Goal: Transaction & Acquisition: Purchase product/service

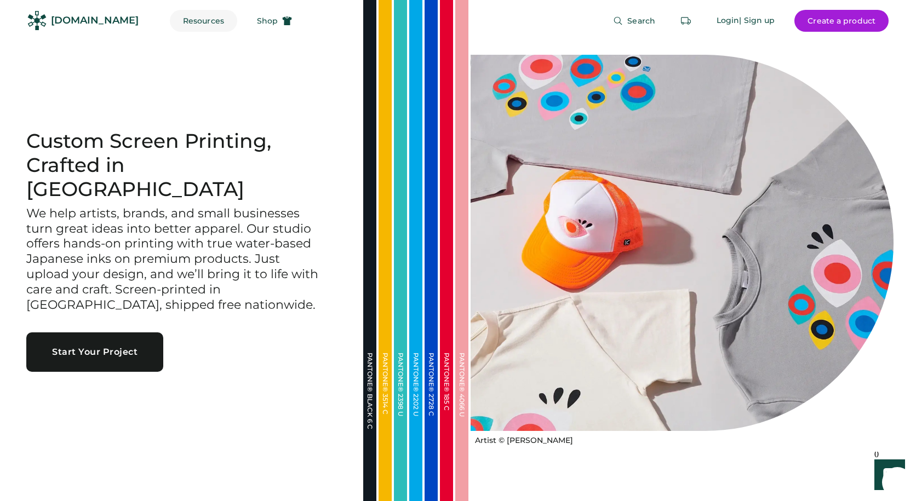
click at [194, 26] on button "Resources" at bounding box center [203, 21] width 67 height 22
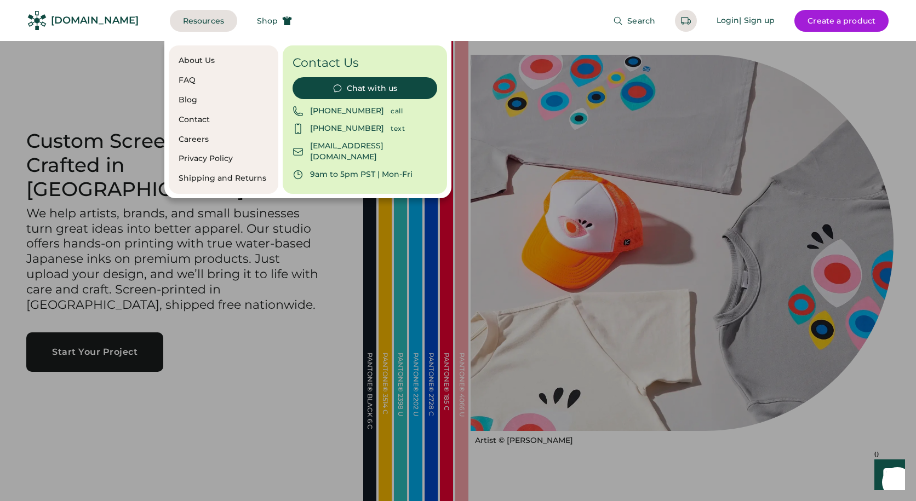
click at [194, 26] on button "Resources" at bounding box center [203, 21] width 67 height 22
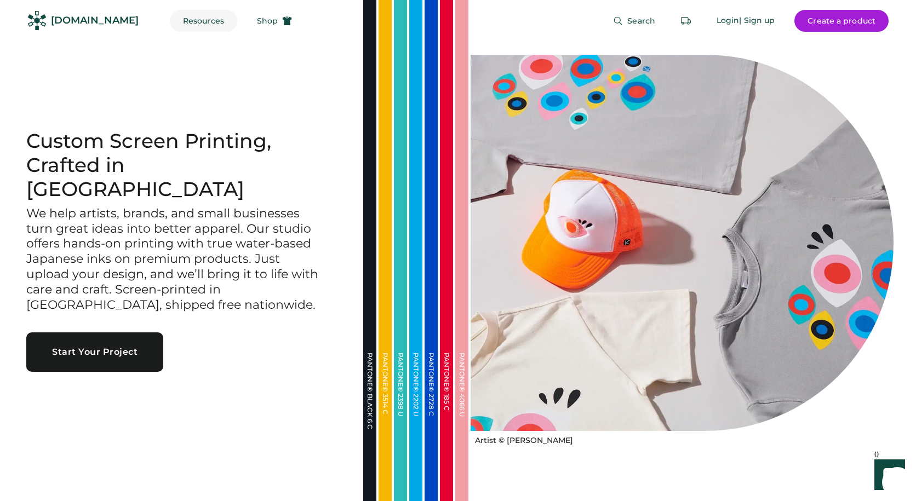
click at [194, 25] on button "Resources" at bounding box center [203, 21] width 67 height 22
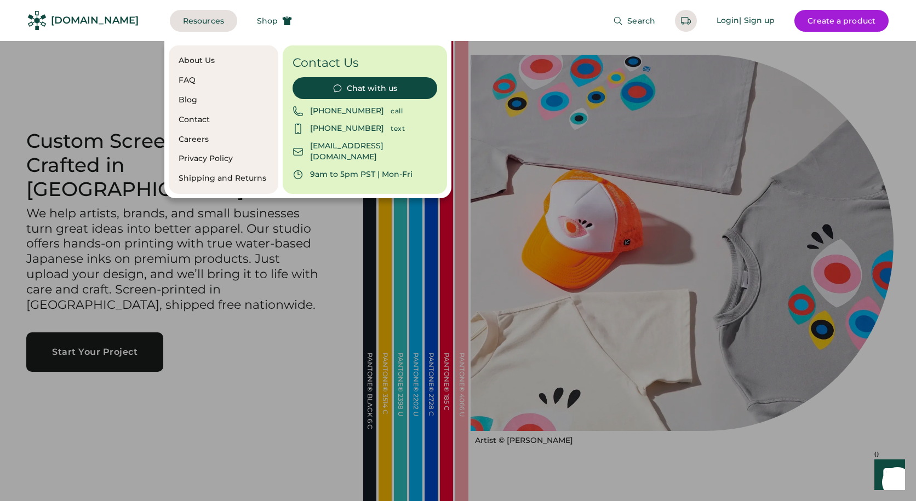
click at [194, 25] on button "Resources" at bounding box center [203, 21] width 67 height 22
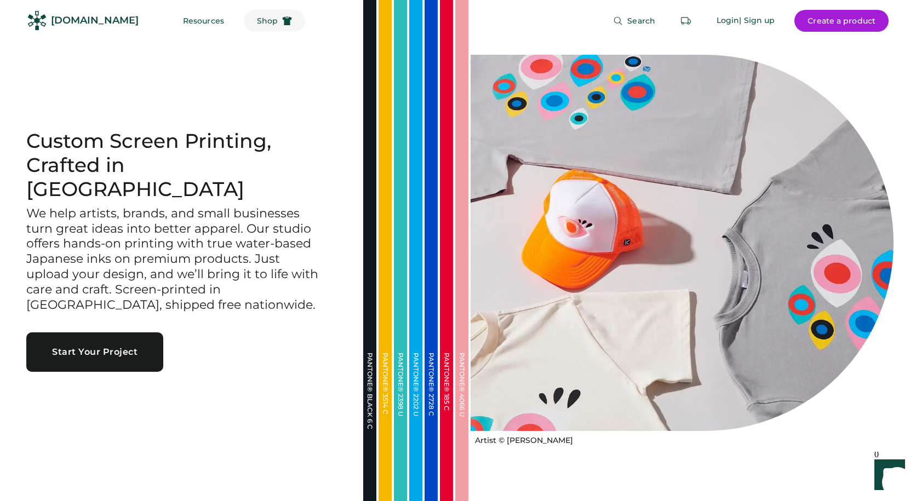
click at [257, 24] on span "Shop" at bounding box center [267, 21] width 21 height 8
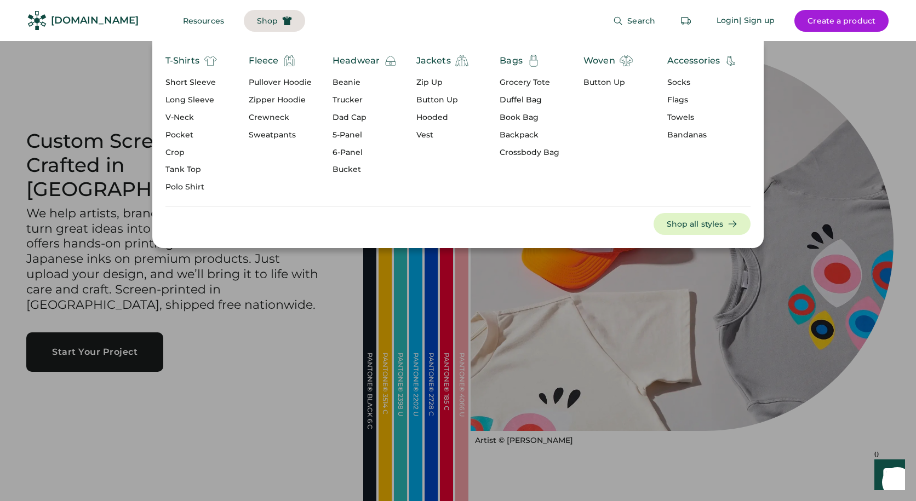
click at [179, 83] on div "Short Sleeve" at bounding box center [190, 82] width 51 height 11
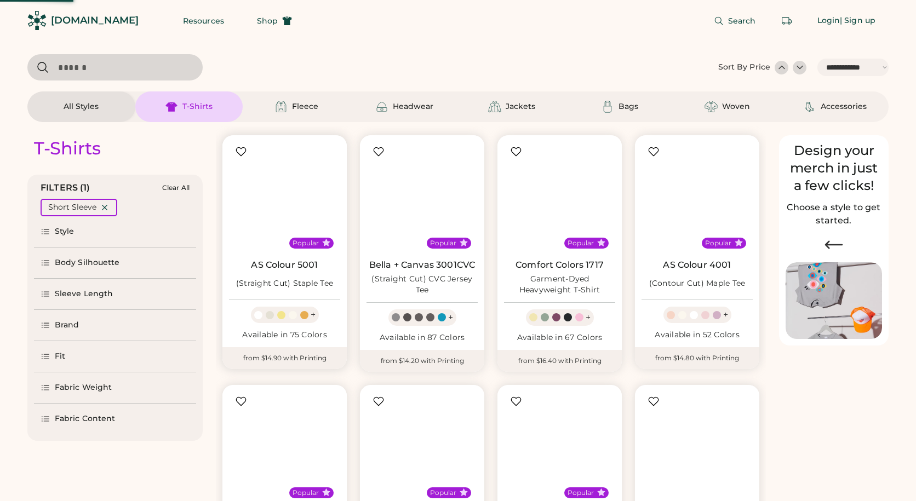
select select "*****"
select select "*"
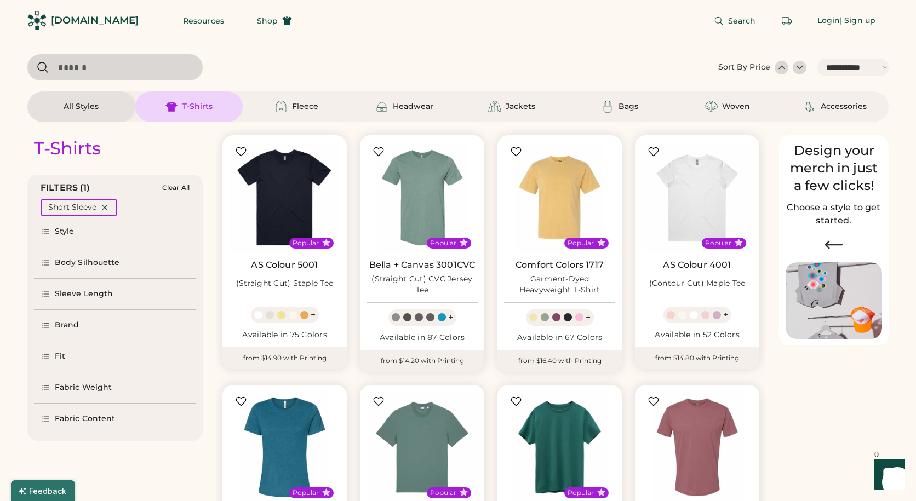
scroll to position [301, 0]
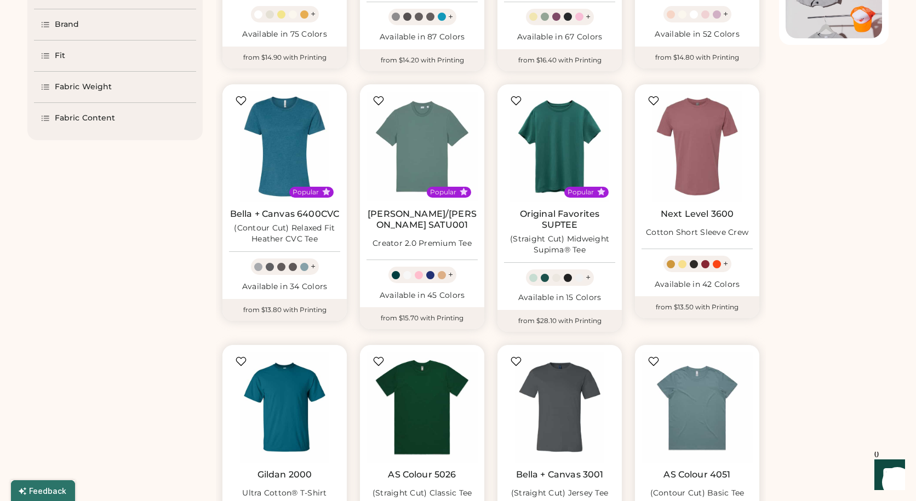
select select "*****"
select select "*"
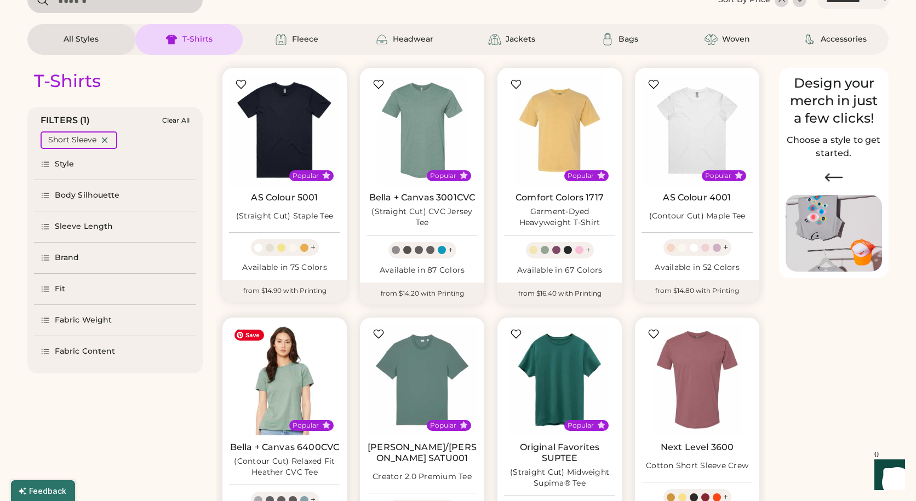
scroll to position [62, 0]
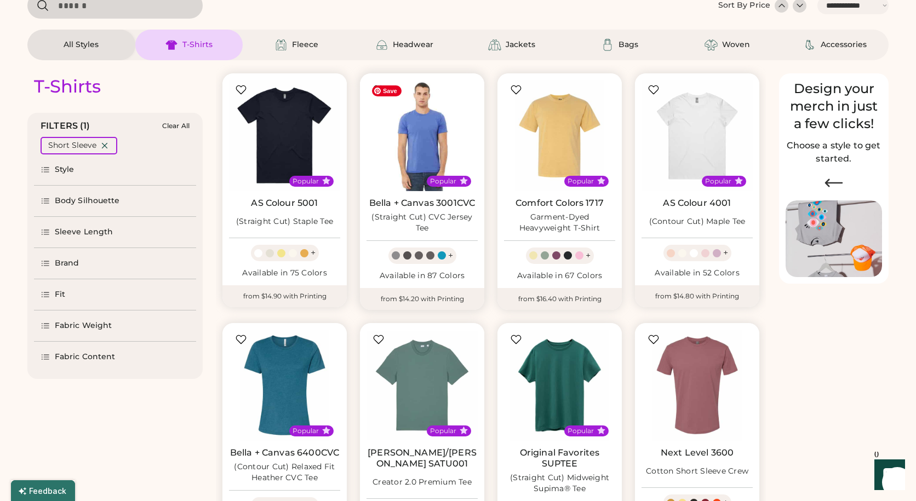
click at [450, 134] on img at bounding box center [421, 135] width 111 height 111
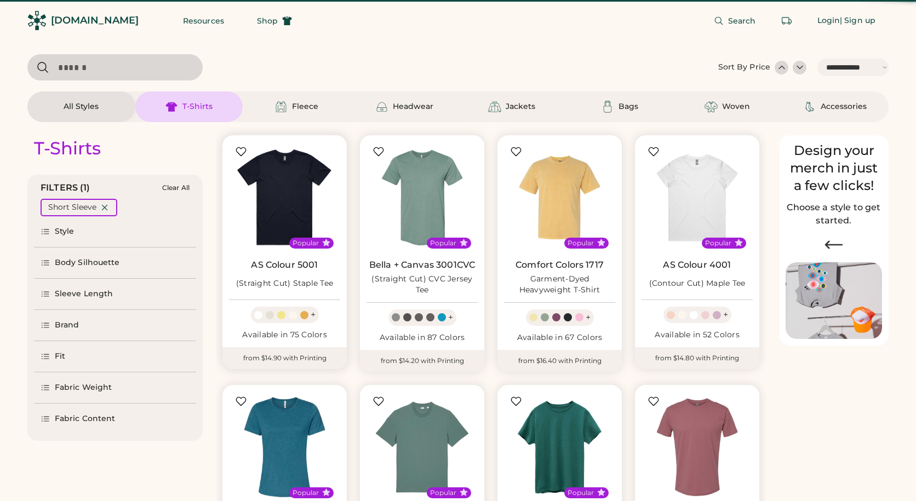
select select "*****"
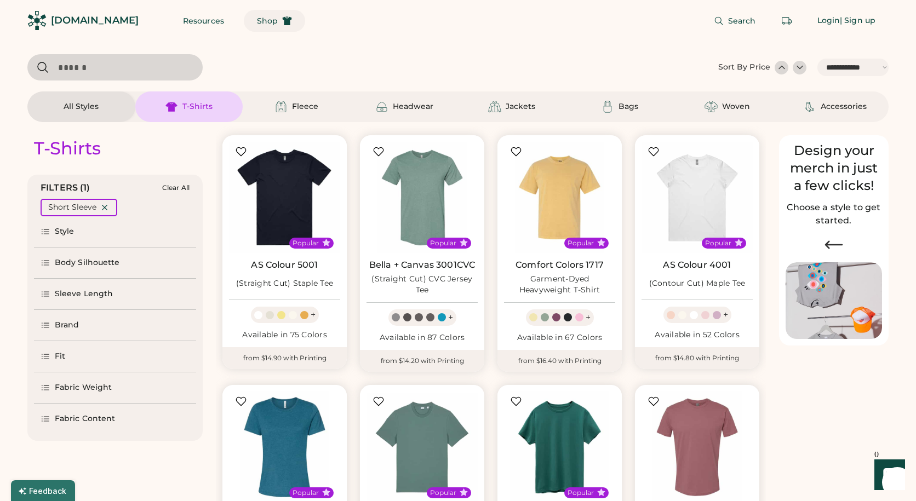
click at [257, 18] on span "Shop" at bounding box center [267, 21] width 21 height 8
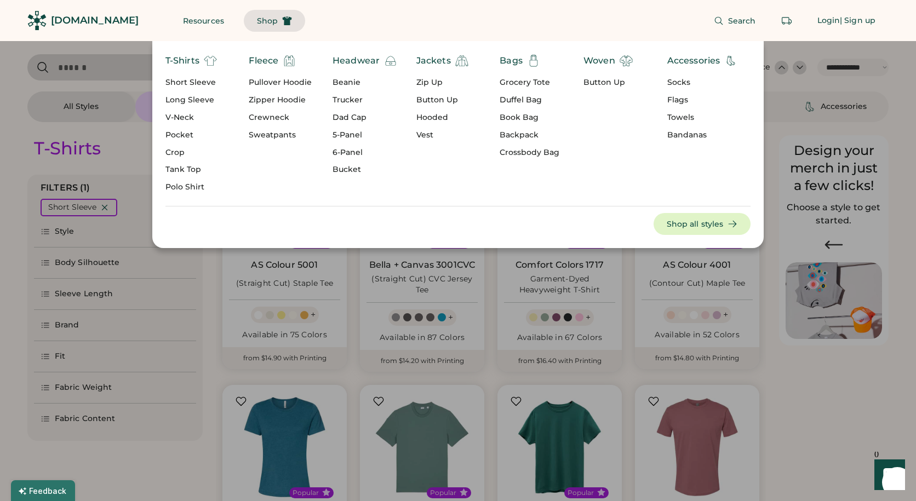
click at [510, 85] on div "Grocery Tote" at bounding box center [529, 82] width 60 height 11
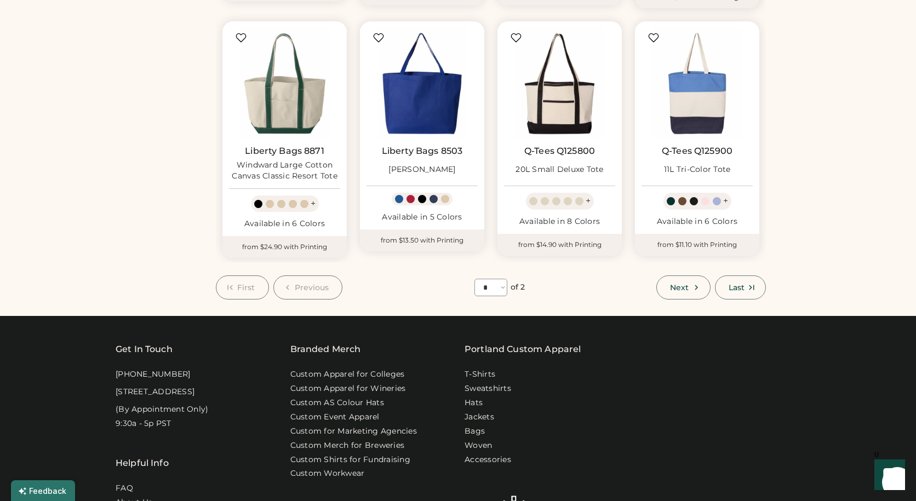
scroll to position [764, 0]
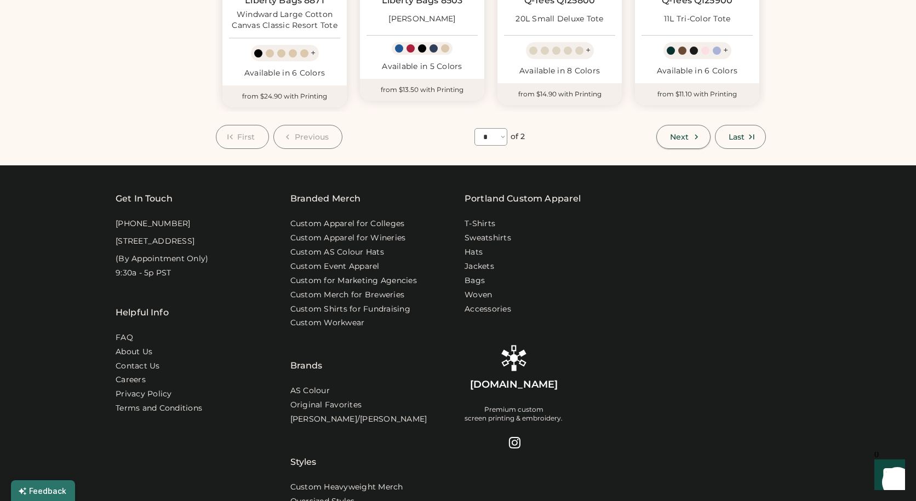
click at [686, 130] on button "Next" at bounding box center [683, 137] width 54 height 24
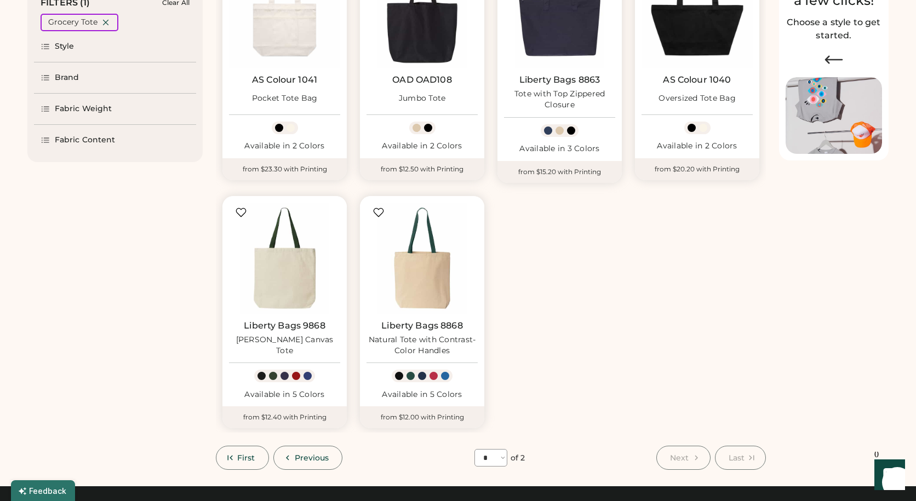
scroll to position [297, 0]
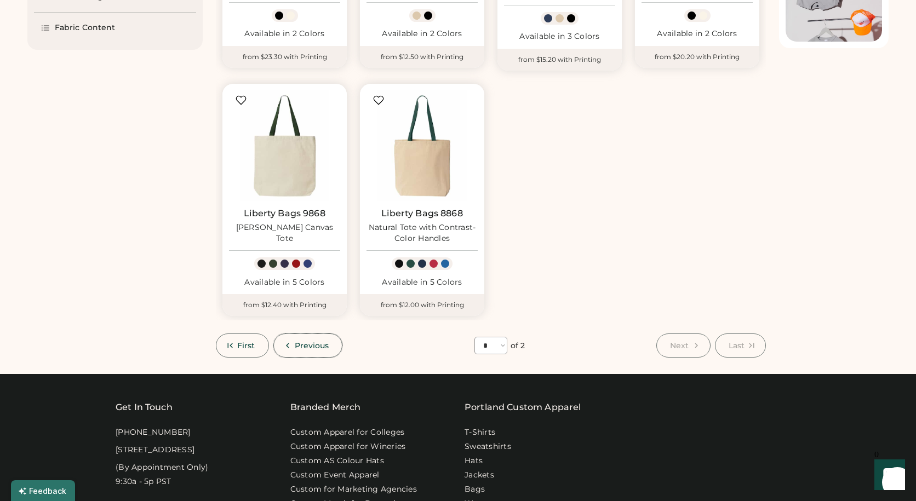
click at [325, 341] on button "Previous" at bounding box center [308, 345] width 70 height 24
select select "*"
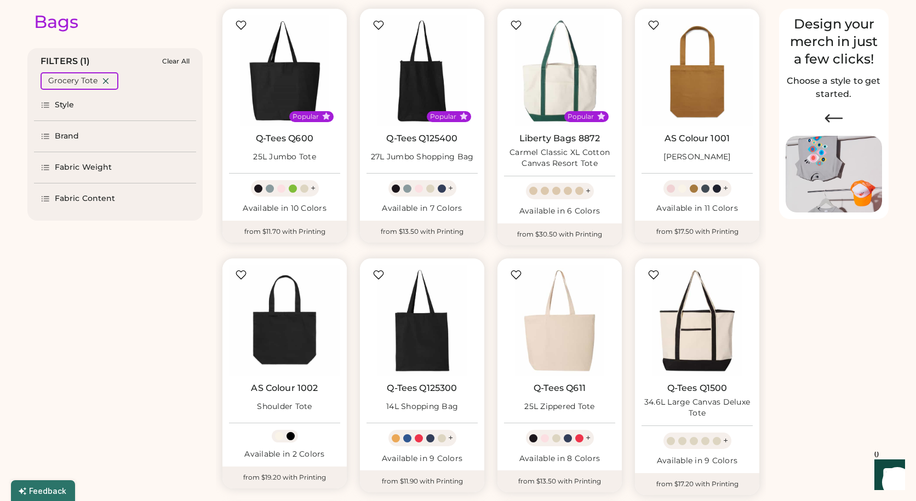
scroll to position [106, 0]
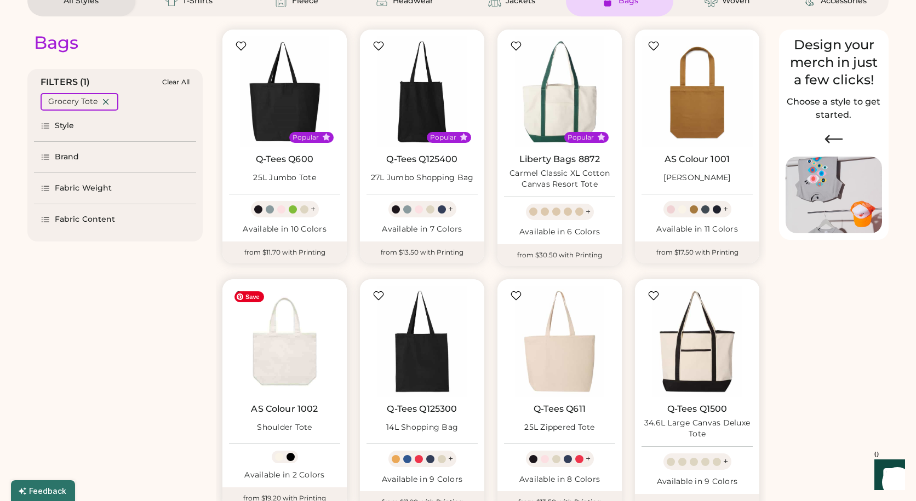
click at [314, 345] on img at bounding box center [284, 341] width 111 height 111
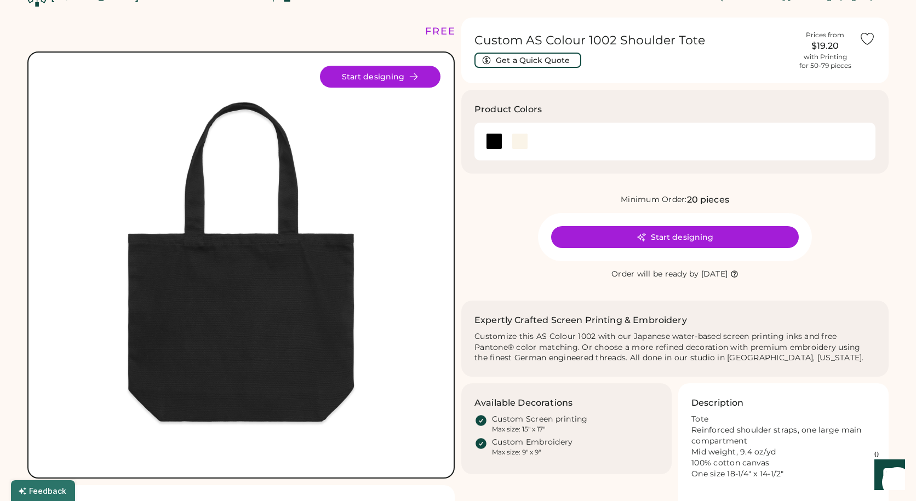
scroll to position [30, 0]
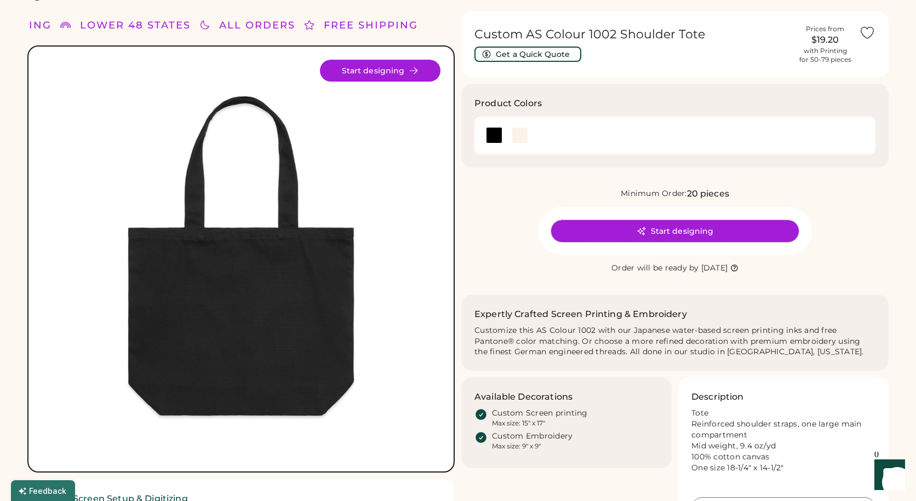
click at [592, 238] on button "Start designing" at bounding box center [675, 231] width 248 height 22
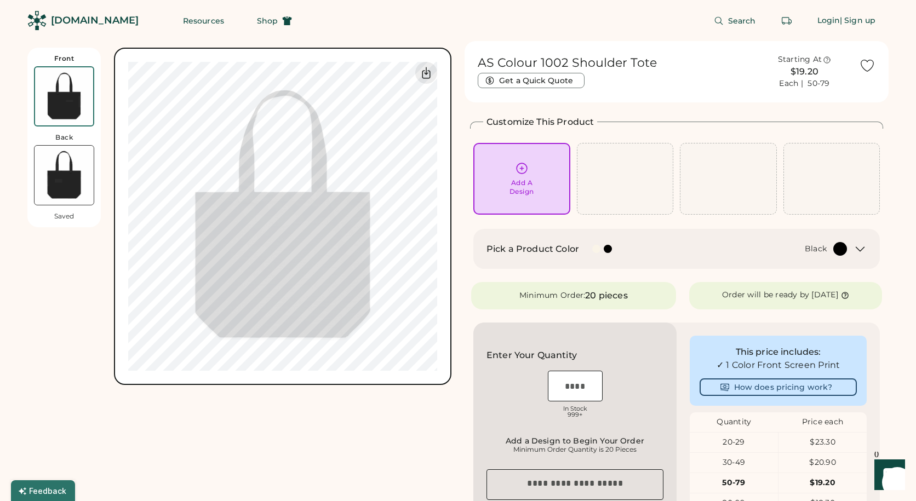
click at [72, 21] on div "[DOMAIN_NAME]" at bounding box center [95, 21] width 88 height 14
